Goal: Transaction & Acquisition: Purchase product/service

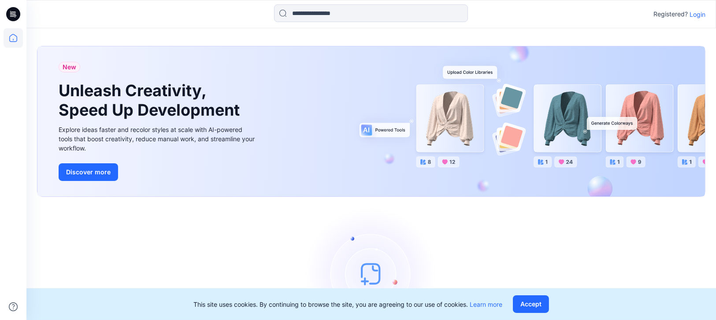
click at [699, 12] on p "Login" at bounding box center [698, 14] width 16 height 9
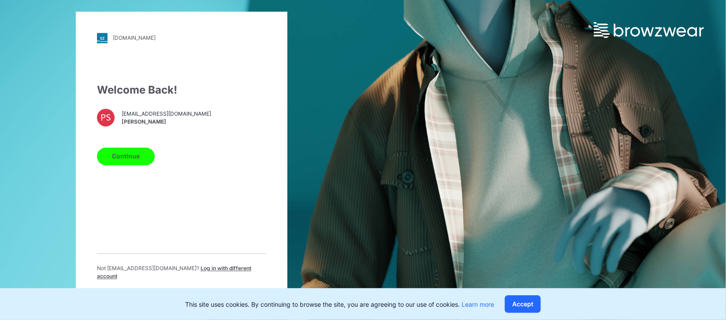
click at [131, 161] on button "Continue" at bounding box center [126, 156] width 58 height 18
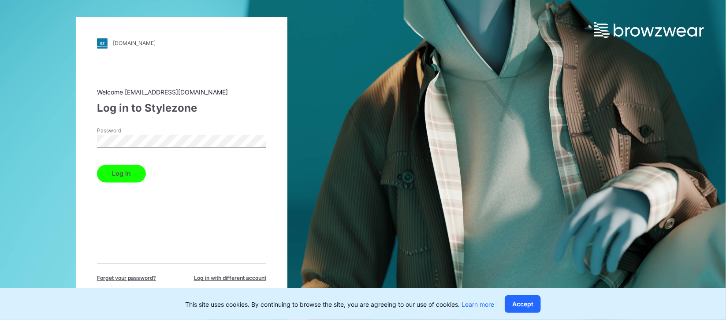
click at [131, 178] on button "Log in" at bounding box center [121, 173] width 49 height 18
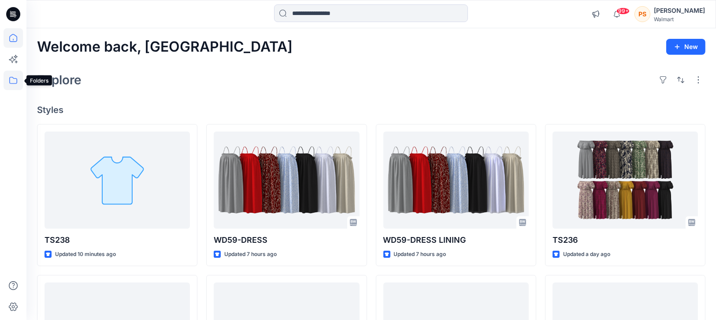
click at [12, 81] on icon at bounding box center [13, 80] width 19 height 19
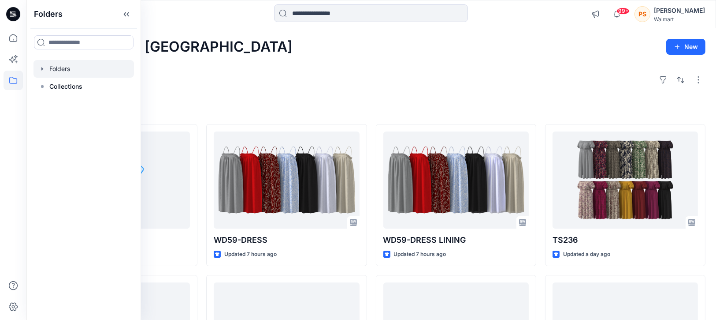
click at [61, 70] on div at bounding box center [83, 69] width 100 height 18
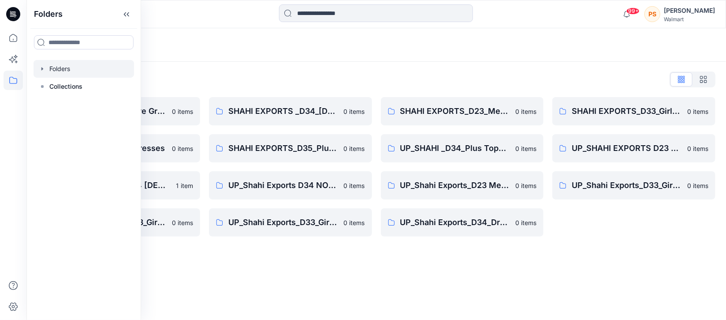
click at [306, 276] on div "Folders Folders List Shahi 3D Sample Share Group 0 items Shahi Exports_D34_Dres…" at bounding box center [375, 173] width 699 height 291
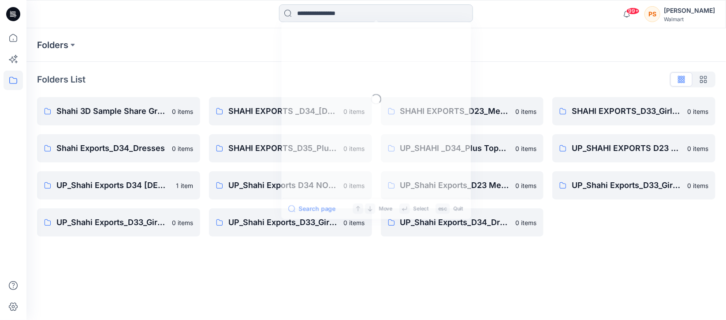
click at [318, 15] on input at bounding box center [376, 13] width 194 height 18
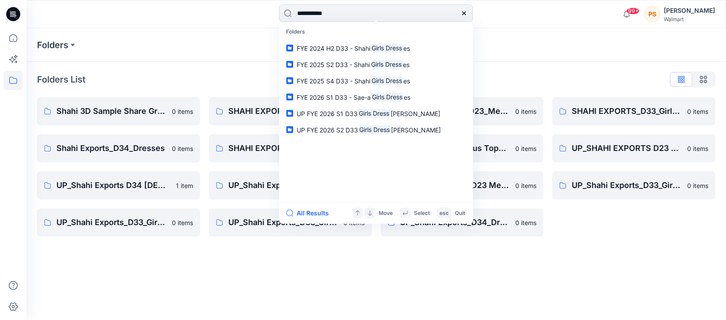
type input "**********"
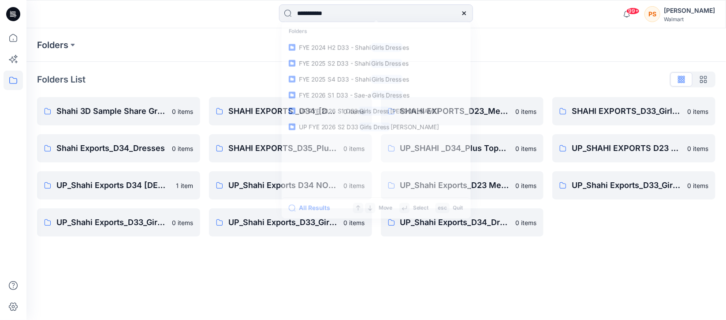
click at [262, 266] on div "Folders Folders List Shahi 3D Sample Share Group 0 items Shahi Exports_D34_Dres…" at bounding box center [375, 173] width 699 height 291
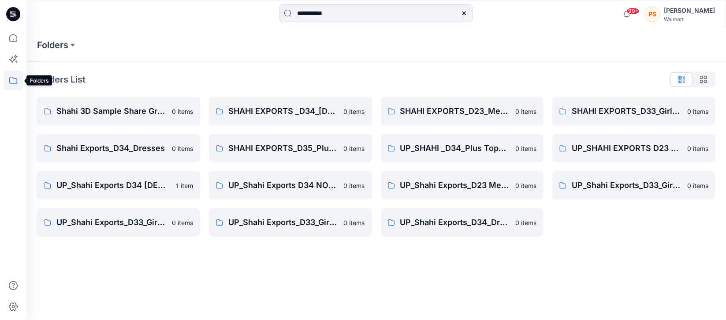
click at [15, 83] on icon at bounding box center [13, 80] width 8 height 7
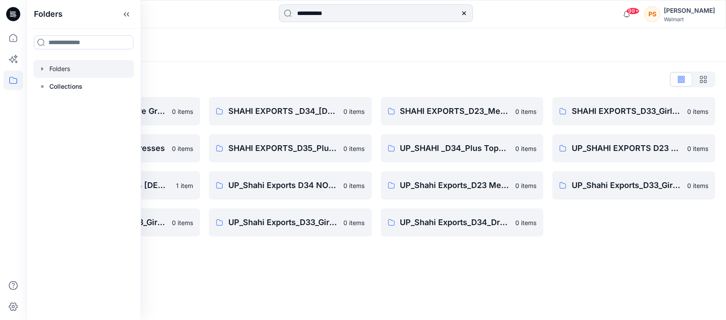
click at [13, 15] on icon at bounding box center [15, 14] width 4 height 0
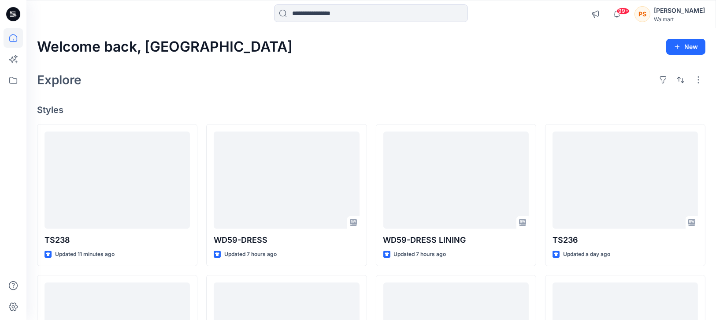
click at [13, 15] on icon at bounding box center [15, 14] width 4 height 0
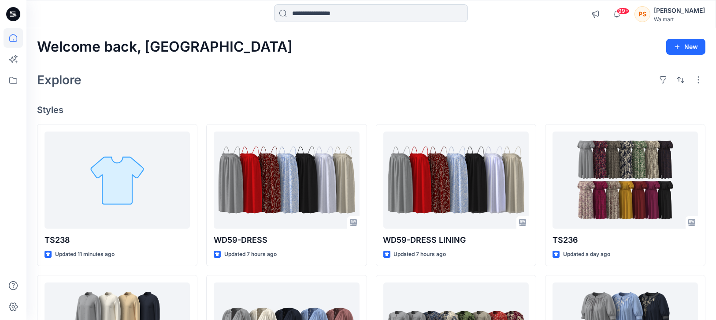
click at [322, 16] on input at bounding box center [371, 13] width 194 height 18
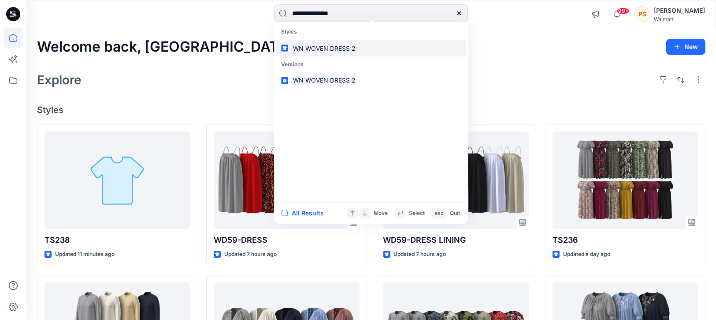
type input "**********"
click at [323, 48] on mark "WN WOVEN DRESS 2" at bounding box center [324, 48] width 65 height 10
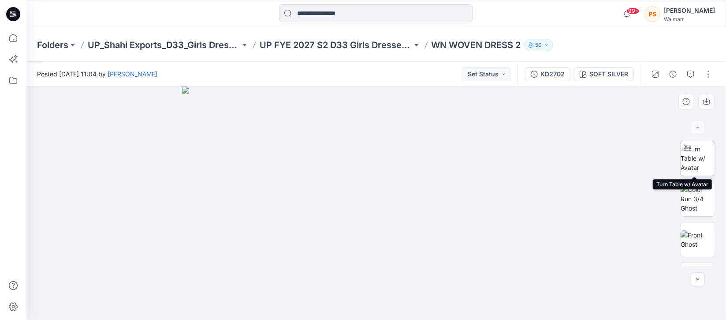
click at [687, 164] on img at bounding box center [698, 158] width 34 height 28
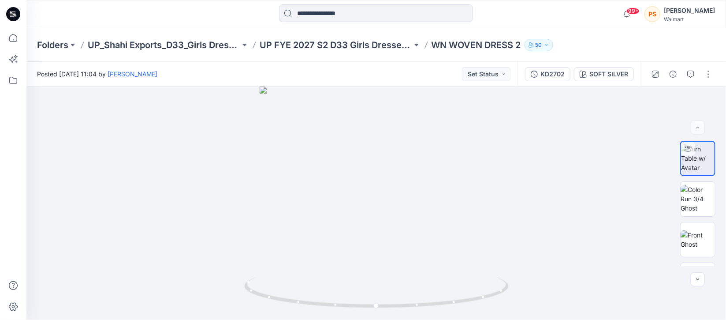
click at [141, 16] on div at bounding box center [113, 13] width 175 height 19
